Goal: Obtain resource: Download file/media

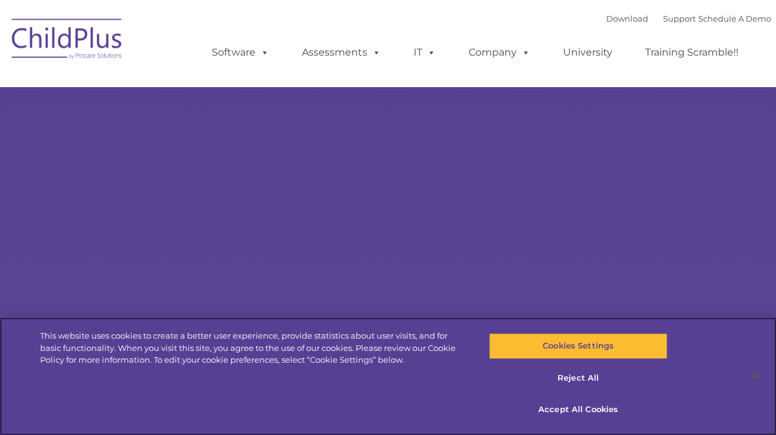
select select "MEDIUM"
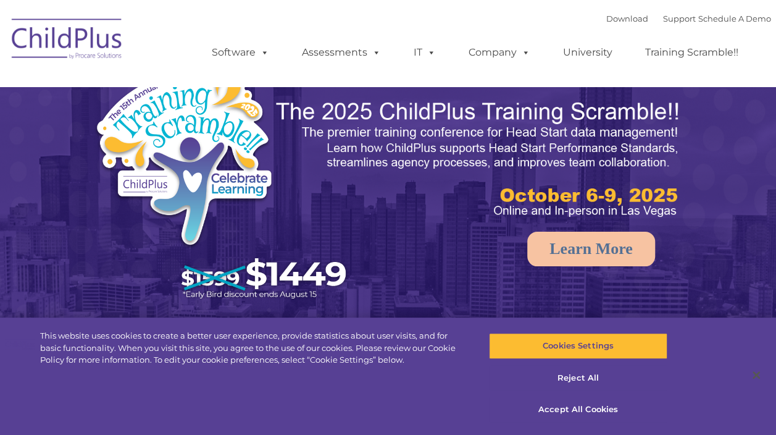
select select "MEDIUM"
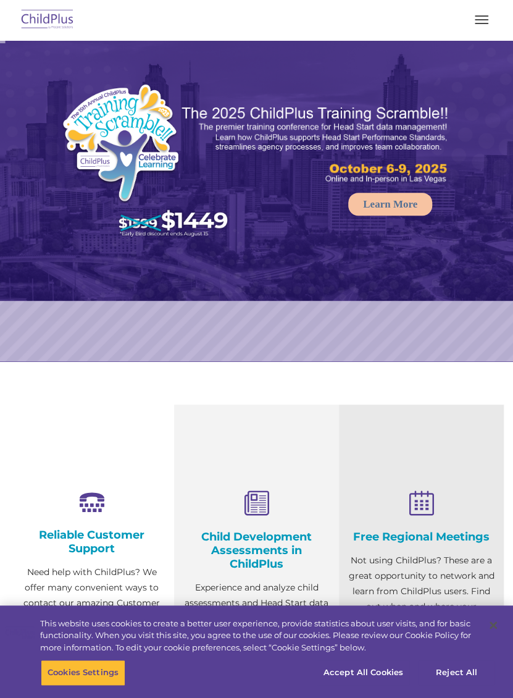
select select "MEDIUM"
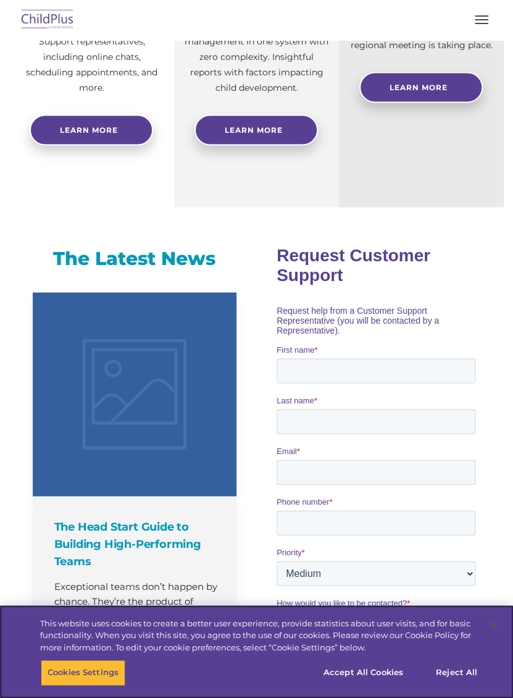
scroll to position [594, 0]
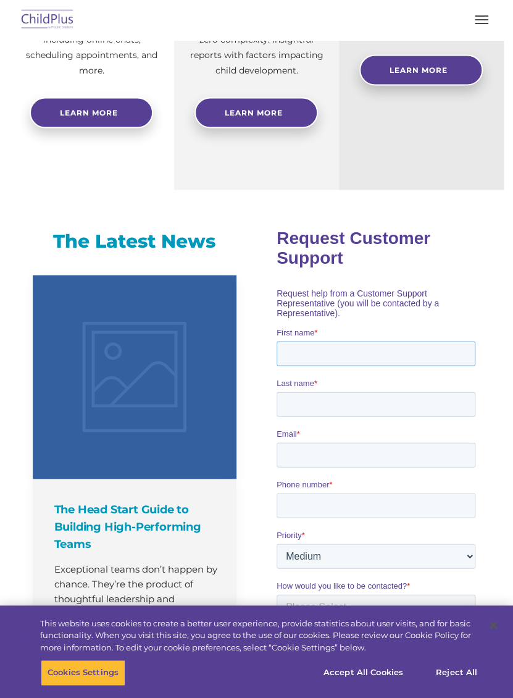
click at [385, 340] on input "First name *" at bounding box center [376, 352] width 199 height 25
click at [343, 340] on input "First name *" at bounding box center [376, 352] width 199 height 25
click at [326, 340] on input "First name *" at bounding box center [376, 352] width 199 height 25
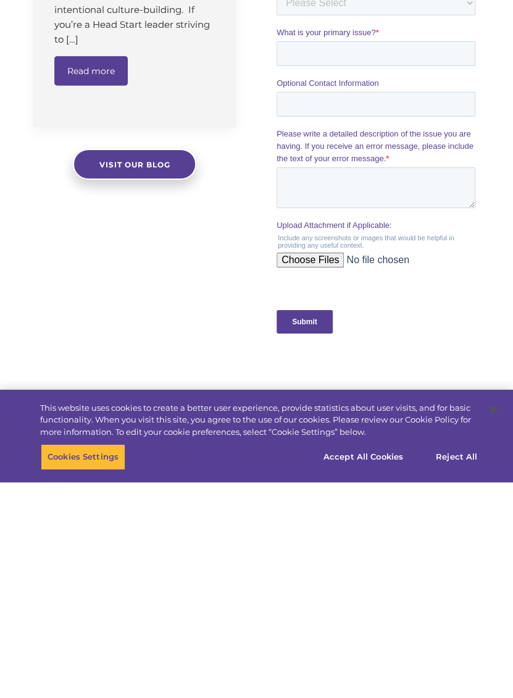
scroll to position [983, 0]
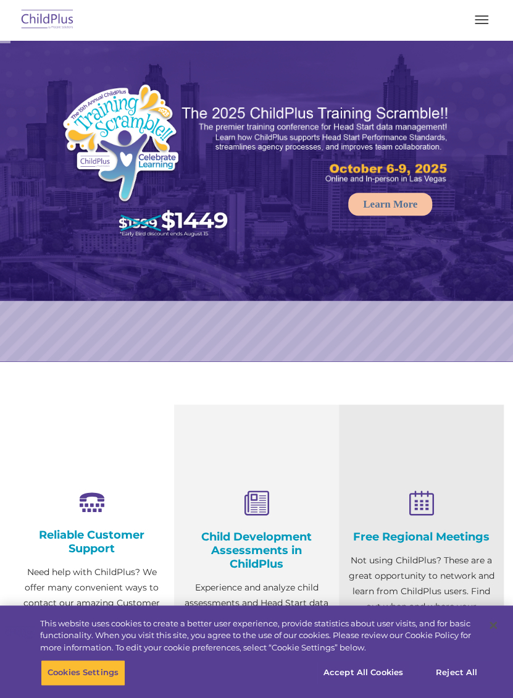
select select "MEDIUM"
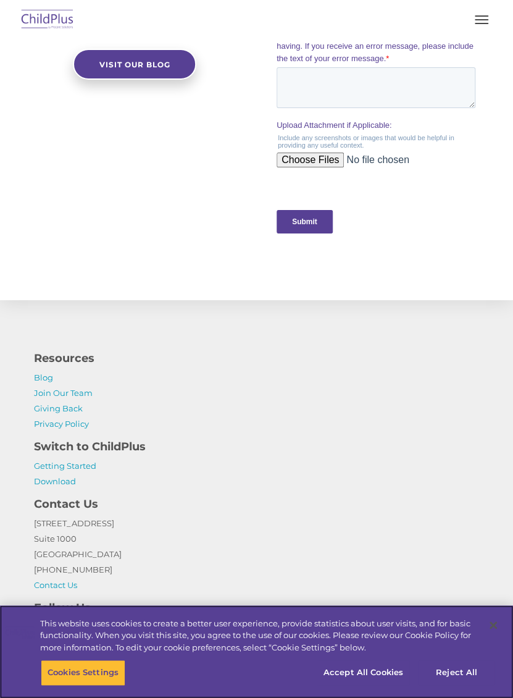
scroll to position [1322, 0]
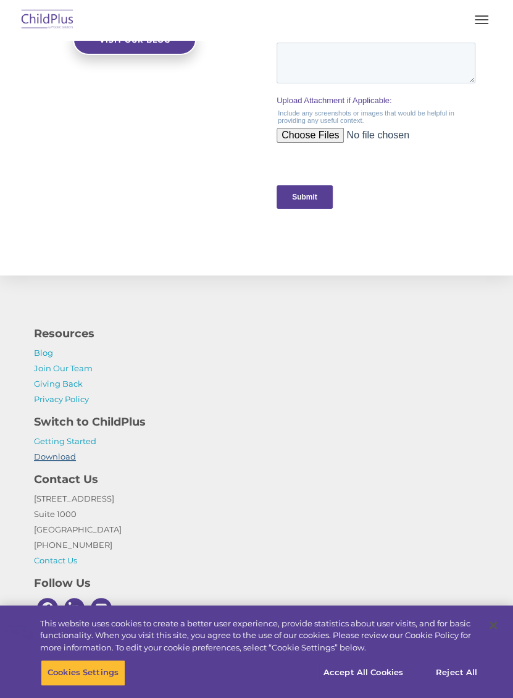
click at [51, 461] on link "Download" at bounding box center [55, 456] width 42 height 10
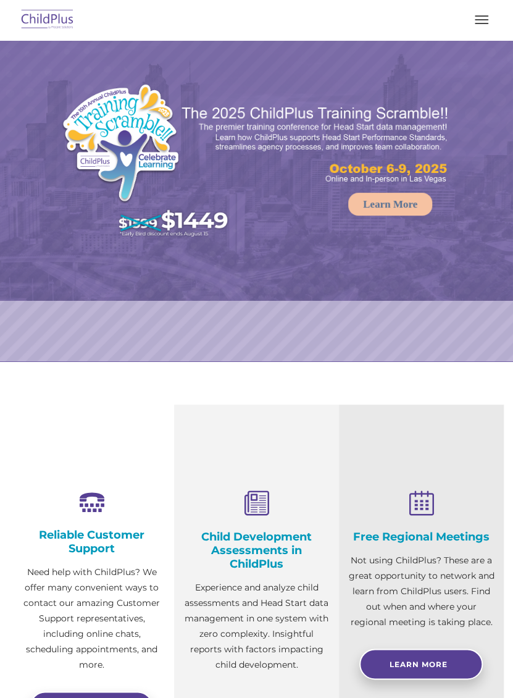
select select "MEDIUM"
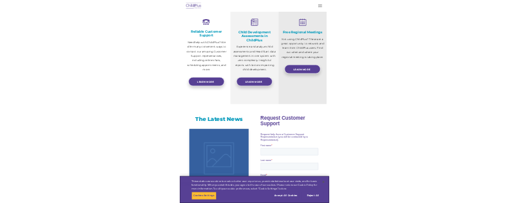
scroll to position [426, 0]
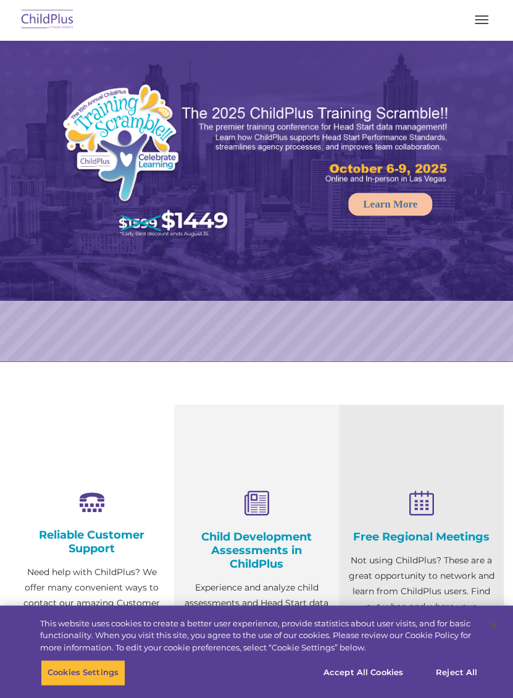
select select "MEDIUM"
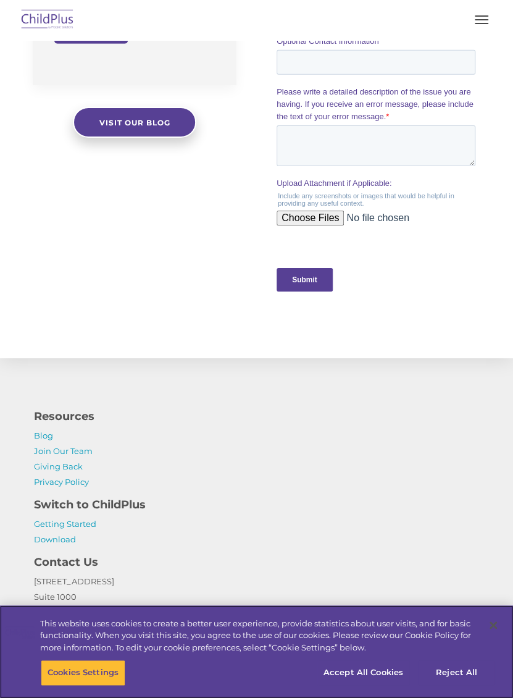
scroll to position [1322, 0]
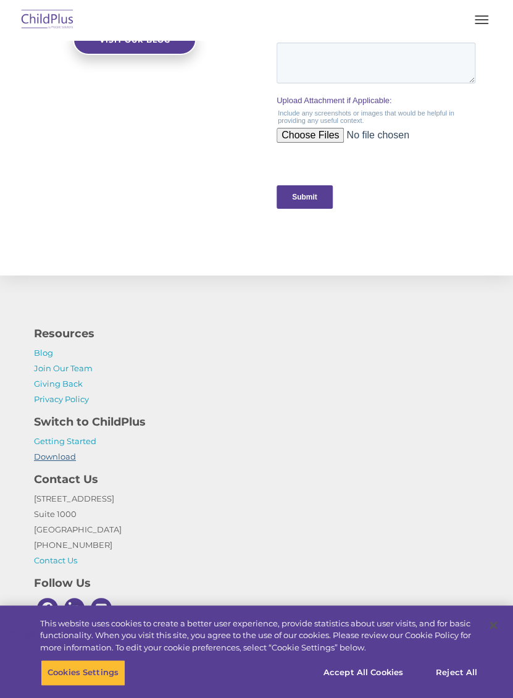
click at [67, 456] on link "Download" at bounding box center [55, 456] width 42 height 10
